Goal: Navigation & Orientation: Understand site structure

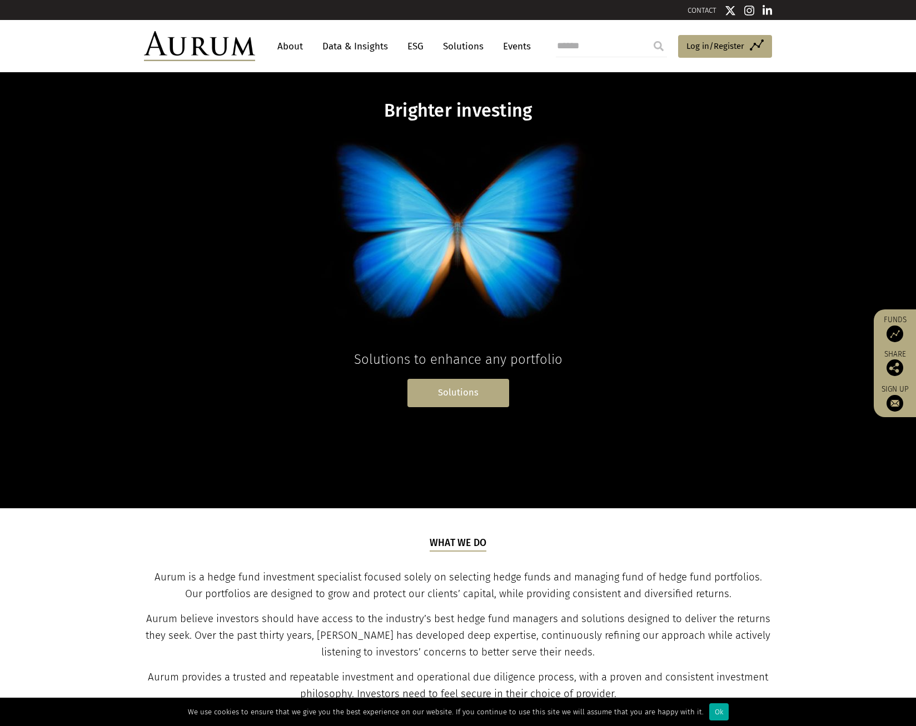
click at [450, 388] on link "Solutions" at bounding box center [458, 393] width 102 height 28
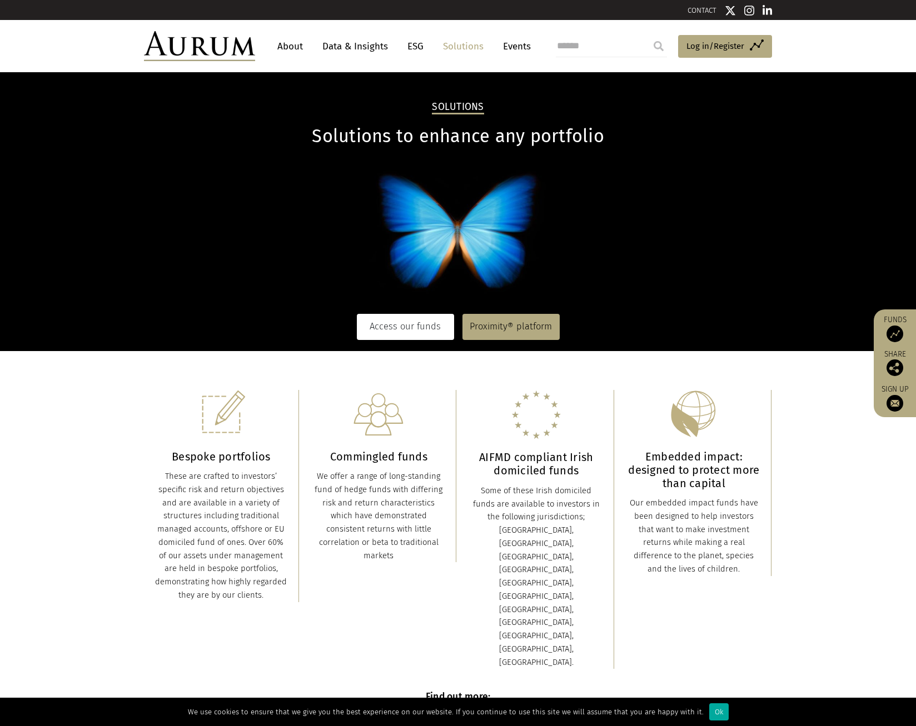
click at [417, 331] on link "Access our funds" at bounding box center [405, 327] width 97 height 26
click at [343, 46] on link "Data & Insights" at bounding box center [355, 46] width 77 height 21
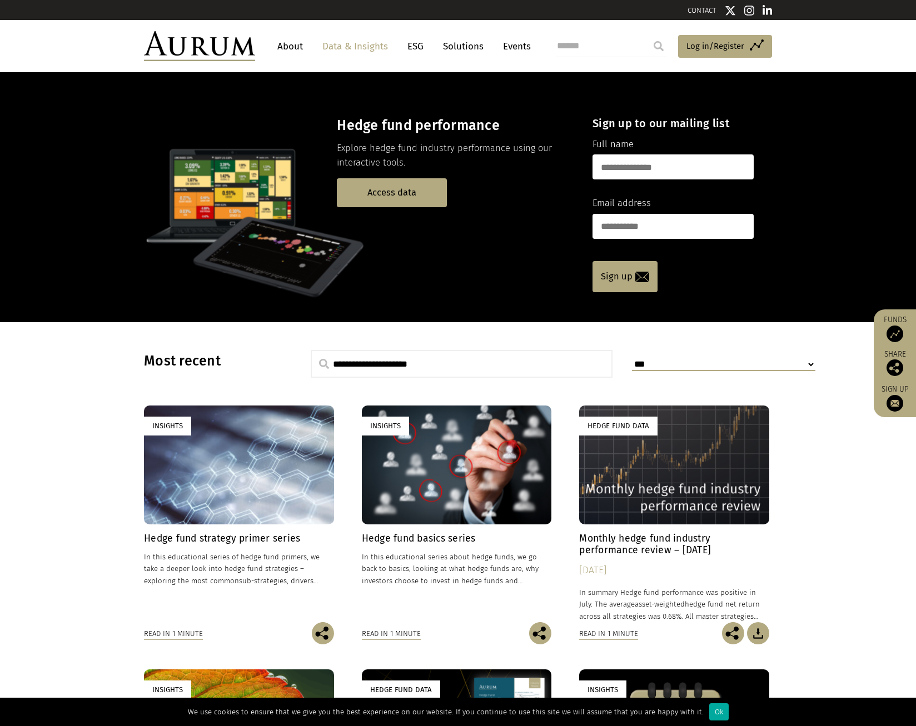
click at [289, 45] on link "About" at bounding box center [290, 46] width 37 height 21
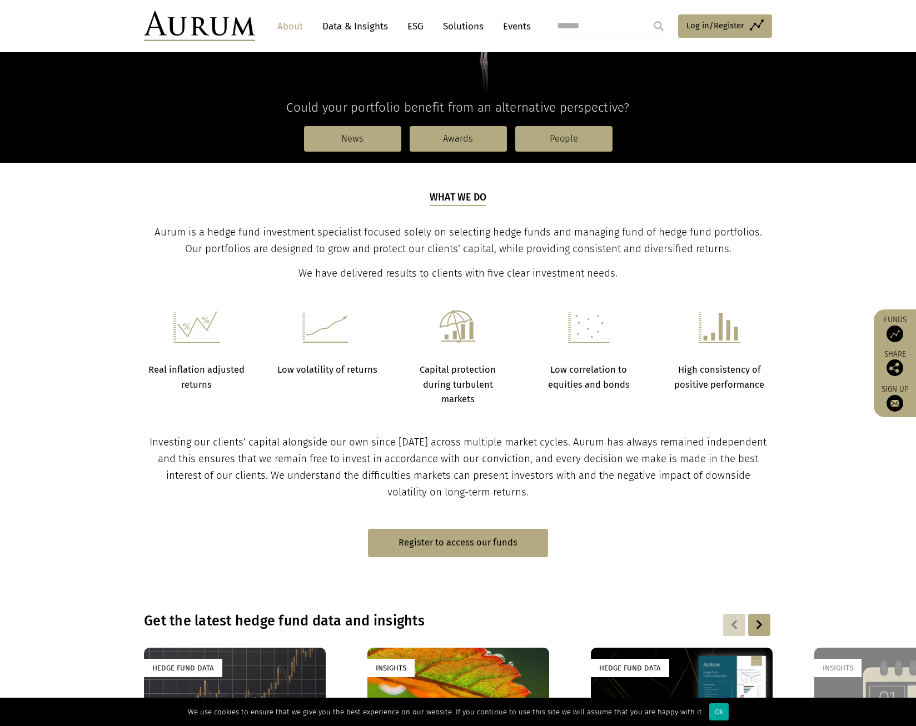
scroll to position [56, 0]
